Goal: Information Seeking & Learning: Learn about a topic

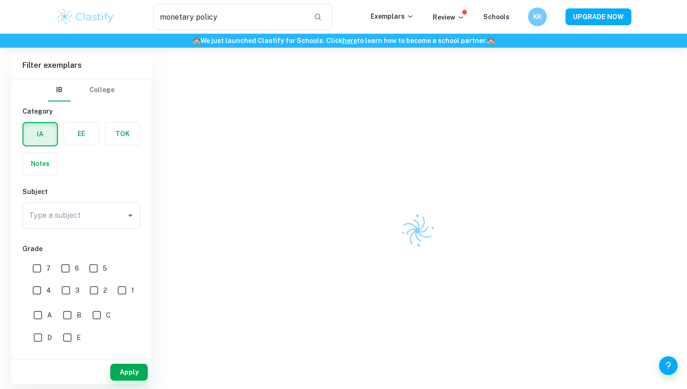
scroll to position [65, 0]
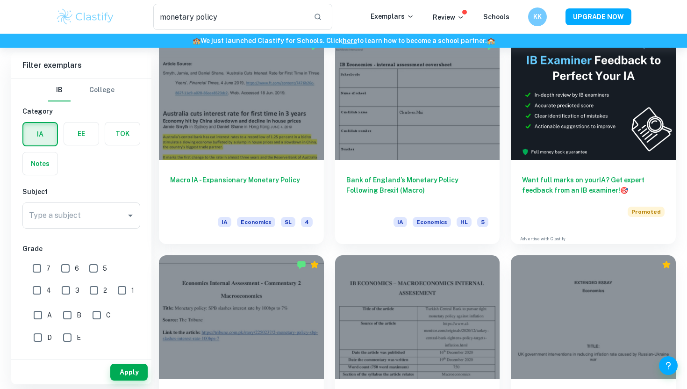
click at [43, 272] on input "7" at bounding box center [37, 268] width 19 height 19
checkbox input "true"
click at [121, 370] on button "Apply" at bounding box center [128, 371] width 37 height 17
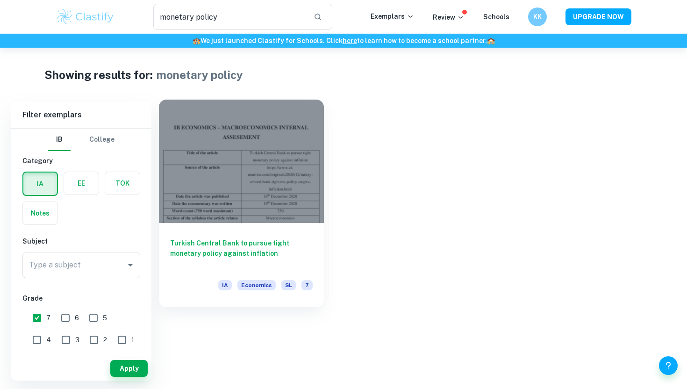
click at [236, 244] on h6 "Turkish Central Bank to pursue tight monetary policy against inflation" at bounding box center [241, 253] width 142 height 31
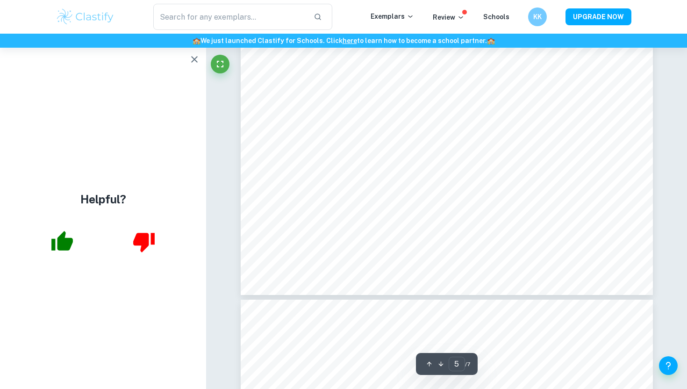
scroll to position [2768, 0]
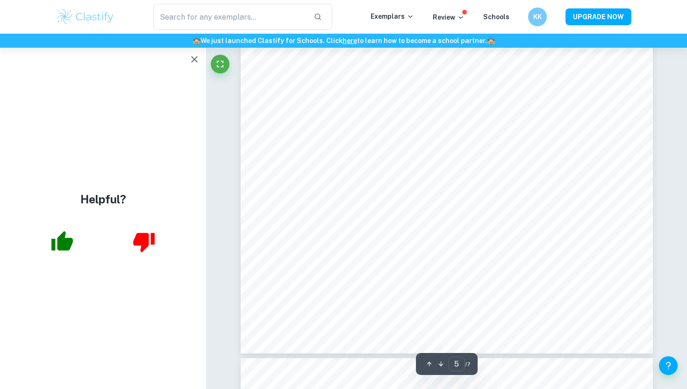
click at [192, 54] on icon "button" at bounding box center [194, 59] width 11 height 11
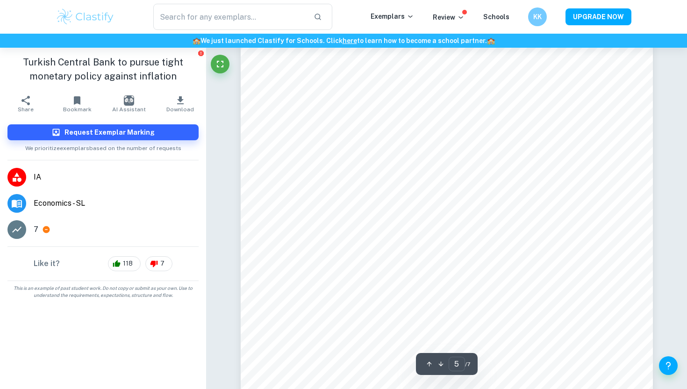
scroll to position [2637, 0]
click at [178, 103] on icon "button" at bounding box center [180, 100] width 7 height 8
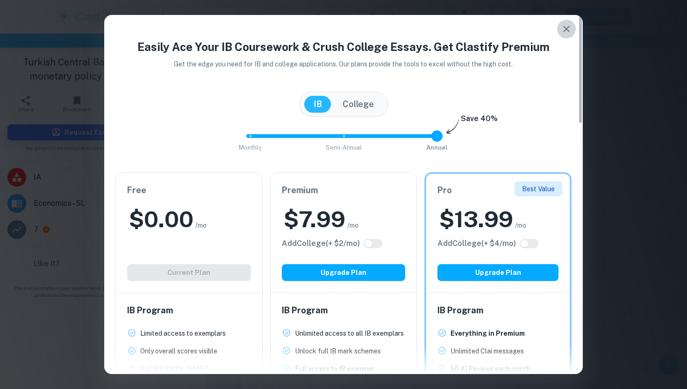
click at [570, 33] on icon "button" at bounding box center [566, 28] width 11 height 11
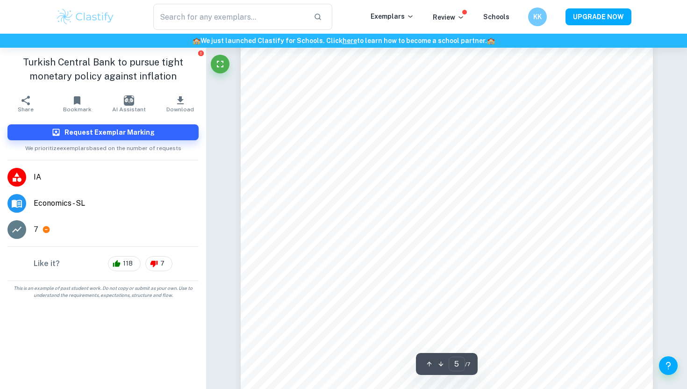
scroll to position [2711, 0]
type input "5"
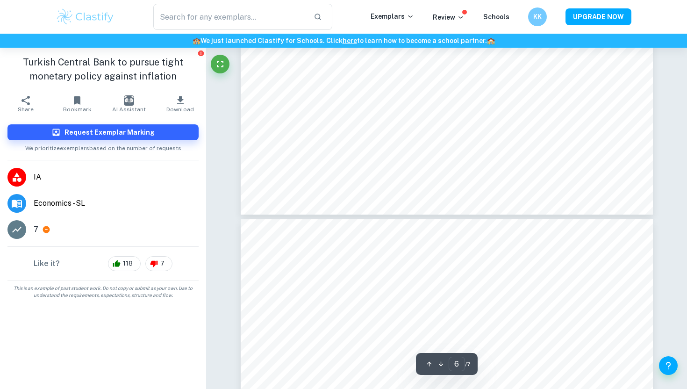
scroll to position [3495, 0]
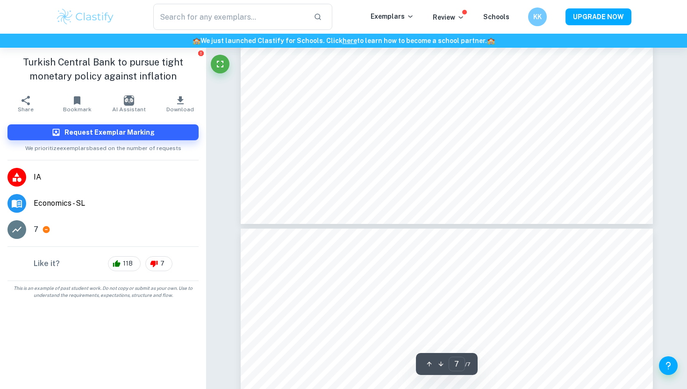
type input "6"
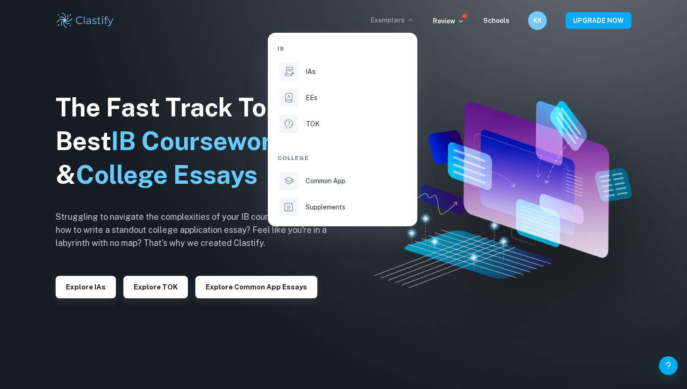
click at [315, 77] on li "IAs" at bounding box center [342, 71] width 130 height 22
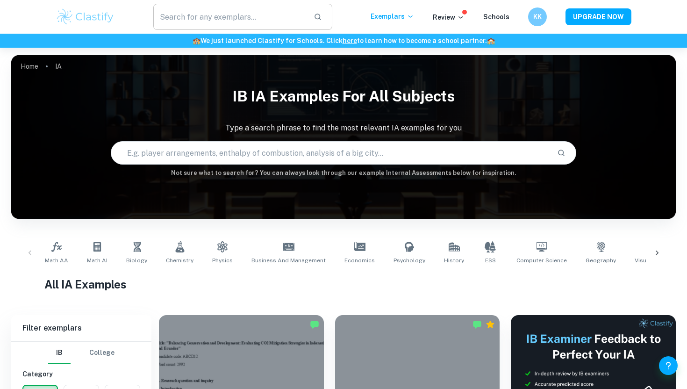
click at [289, 26] on input "text" at bounding box center [229, 17] width 153 height 26
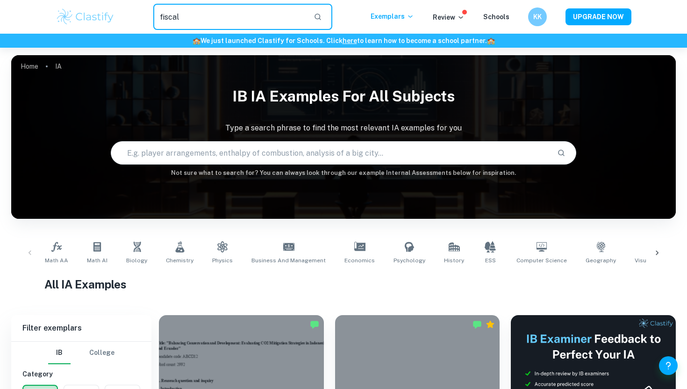
type input "fiscal"
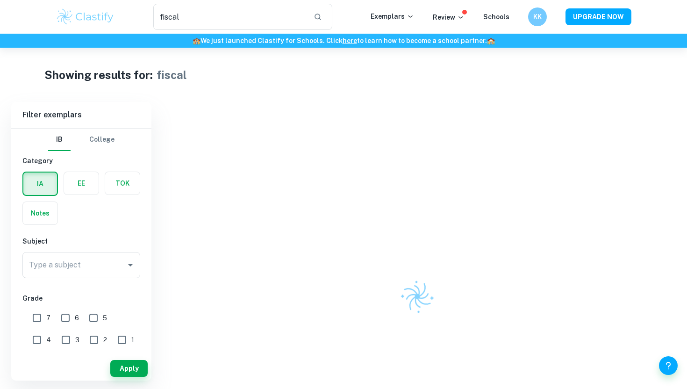
click at [41, 314] on input "7" at bounding box center [37, 317] width 19 height 19
checkbox input "true"
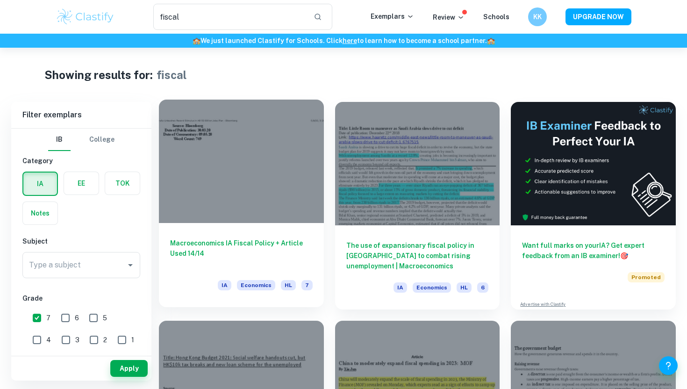
click at [208, 228] on div "Macroeconomics IA Fiscal Policy + Article Used 14/14 IA Economics HL 7" at bounding box center [241, 265] width 165 height 84
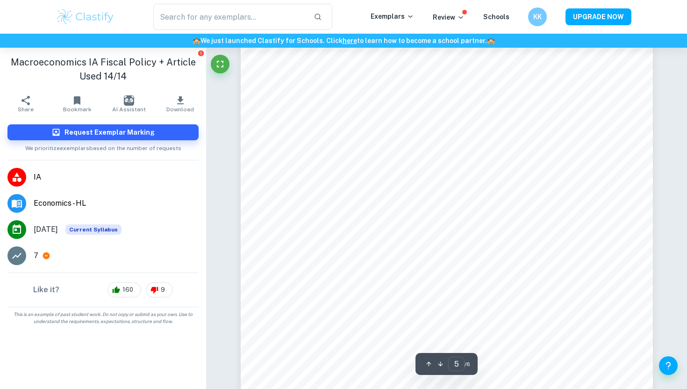
scroll to position [2653, 0]
type input "5"
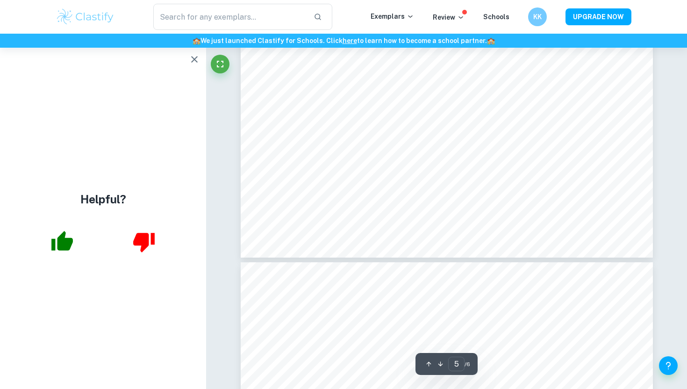
type input "fiscal"
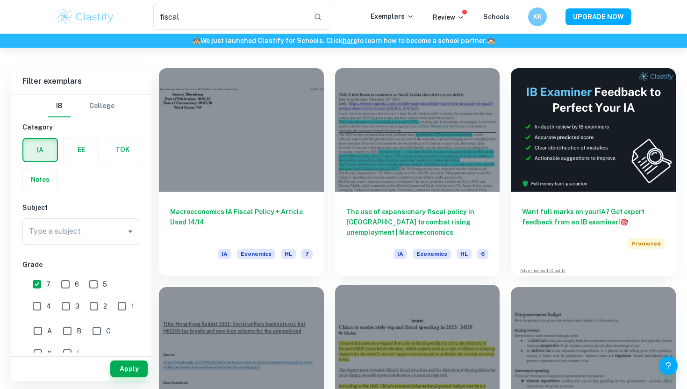
scroll to position [34, 0]
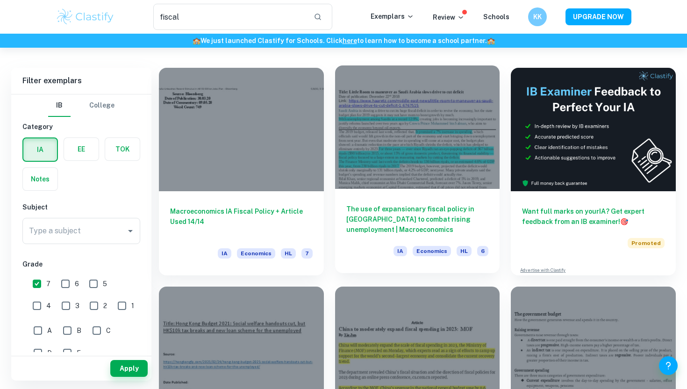
click at [458, 220] on h6 "The use of expansionary fiscal policy in Saudi Arabia to combat rising unemploy…" at bounding box center [417, 219] width 142 height 31
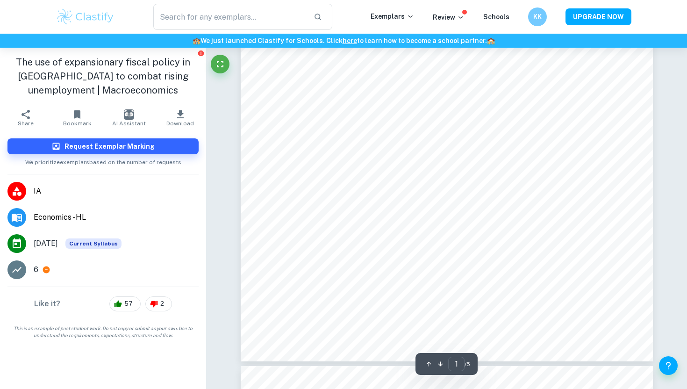
type input "2"
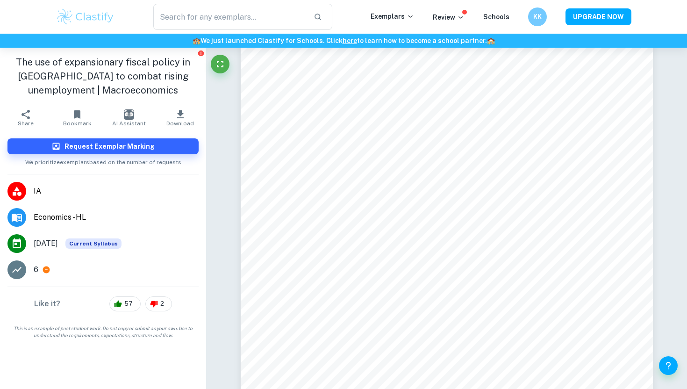
type input "fiscal"
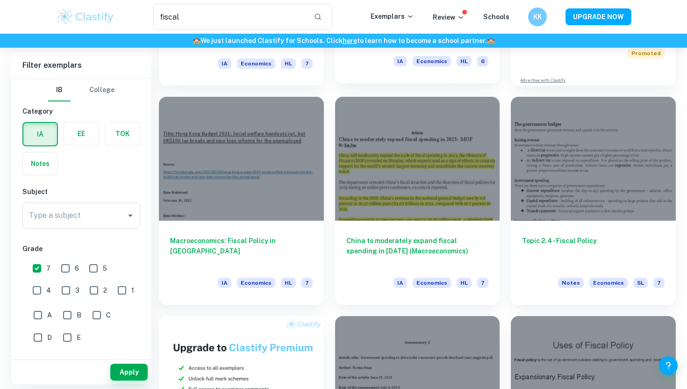
scroll to position [228, 0]
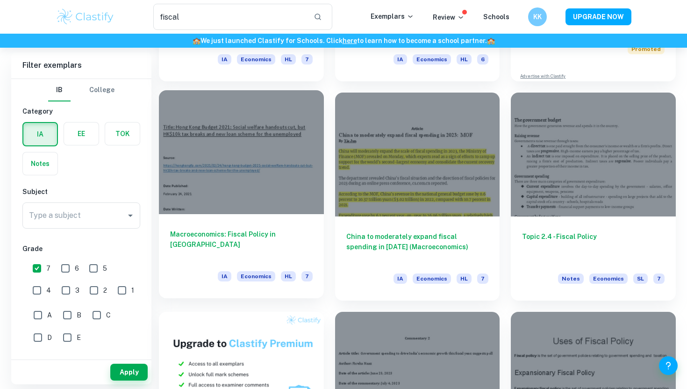
click at [291, 231] on h6 "Macroeconomics: Fiscal Policy in Hong Kong" at bounding box center [241, 244] width 142 height 31
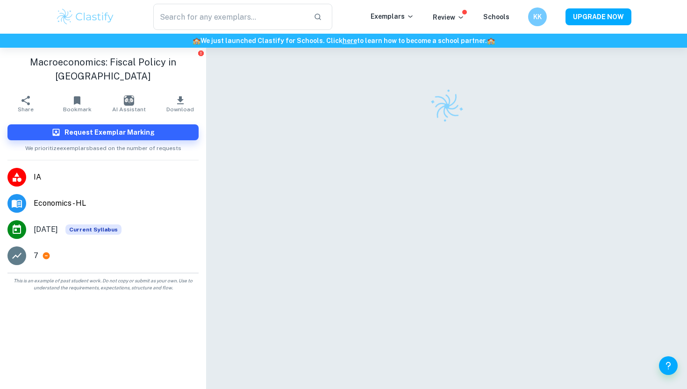
scroll to position [48, 0]
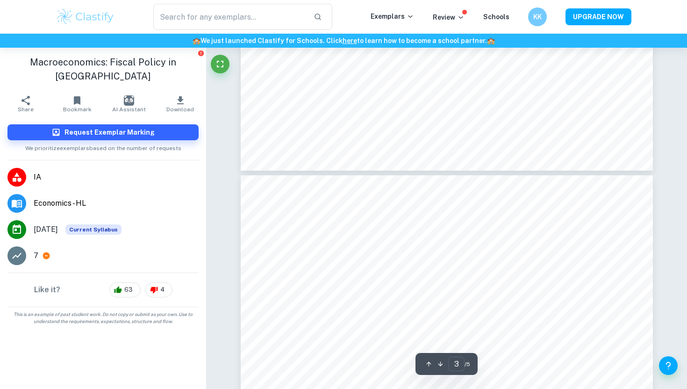
type input "4"
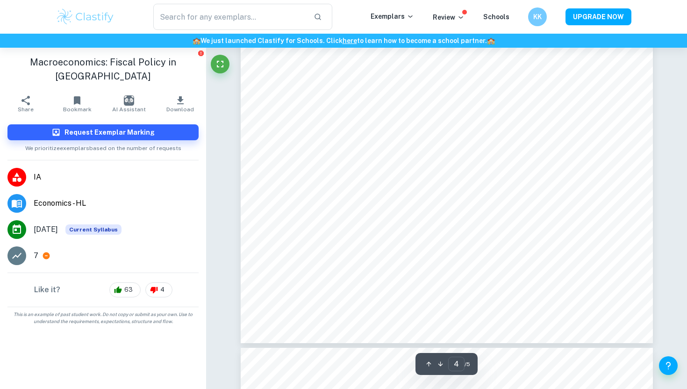
scroll to position [2195, 0]
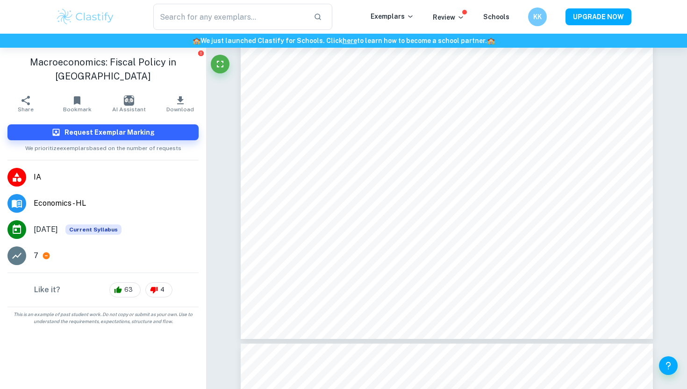
type input "fiscal"
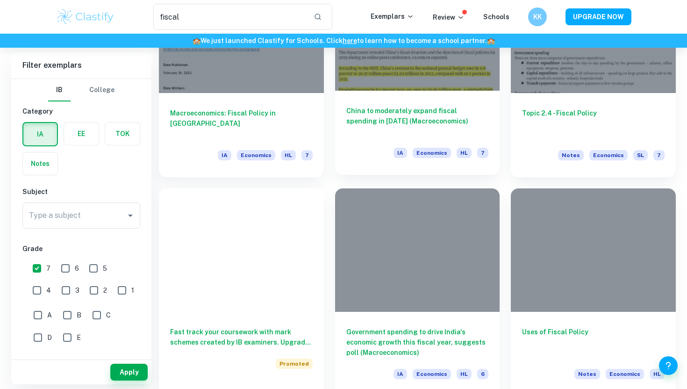
scroll to position [358, 0]
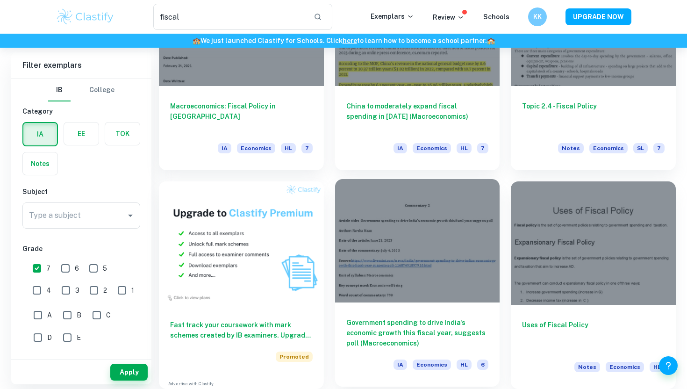
click at [420, 330] on h6 "Government spending to drive India's economic growth this fiscal year, suggests…" at bounding box center [417, 332] width 142 height 31
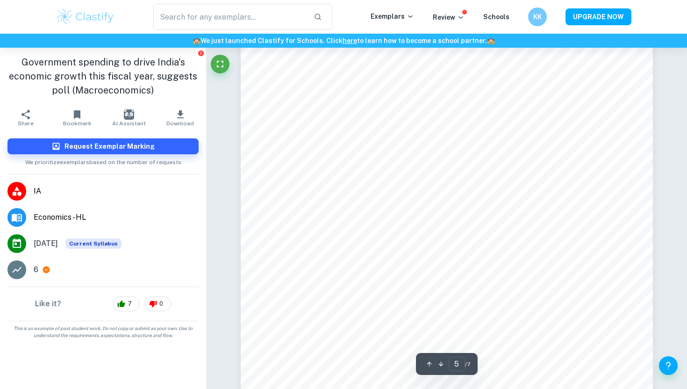
scroll to position [2475, 0]
type input "5"
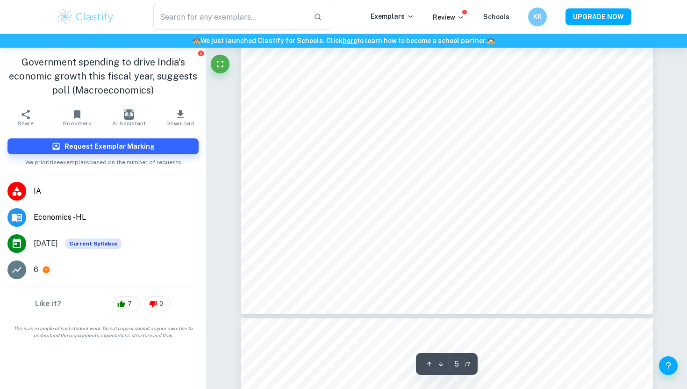
scroll to position [2554, 0]
type input "fiscal"
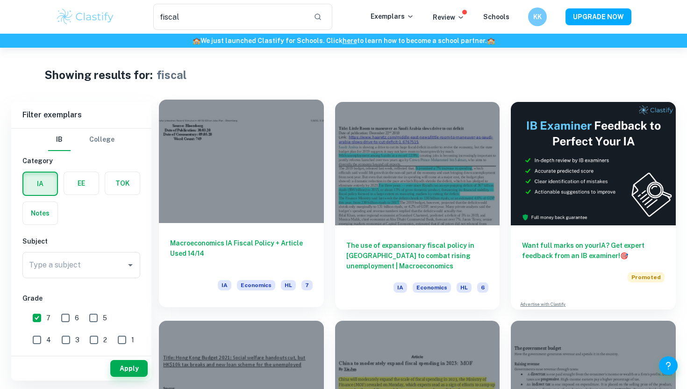
click at [260, 246] on h6 "Macroeconomics IA Fiscal Policy + Article Used 14/14" at bounding box center [241, 253] width 142 height 31
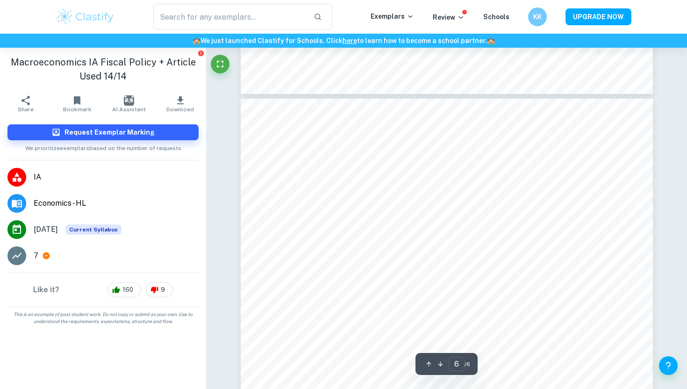
type input "5"
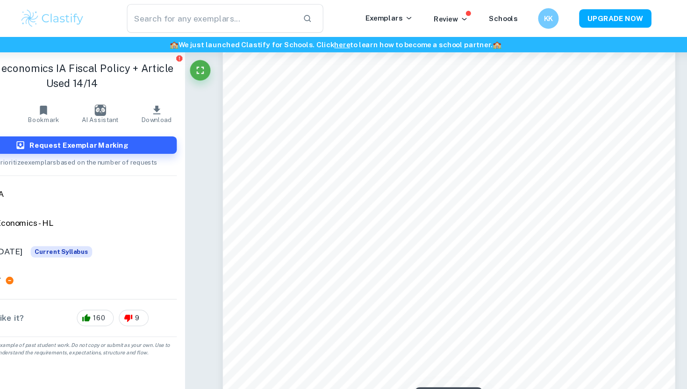
scroll to position [2550, 0]
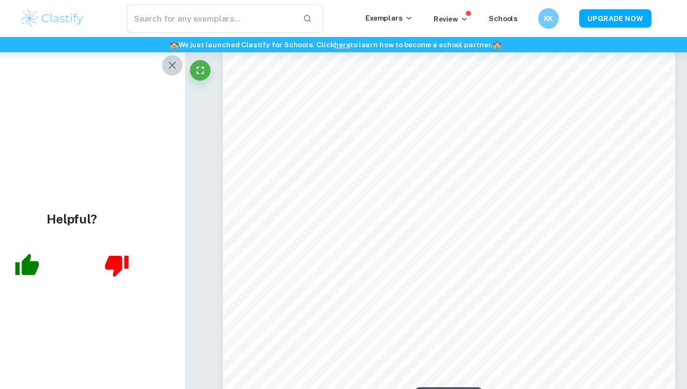
click at [197, 62] on icon "button" at bounding box center [194, 59] width 7 height 7
